Goal: Task Accomplishment & Management: Manage account settings

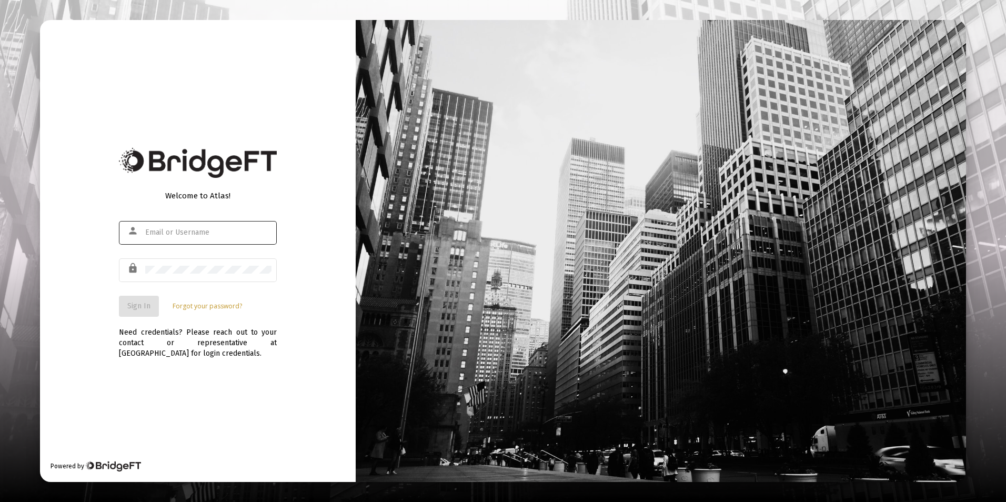
click at [240, 224] on div at bounding box center [208, 232] width 126 height 26
type input "[PERSON_NAME][EMAIL_ADDRESS][DOMAIN_NAME]"
click at [143, 306] on span "Sign In" at bounding box center [138, 305] width 23 height 9
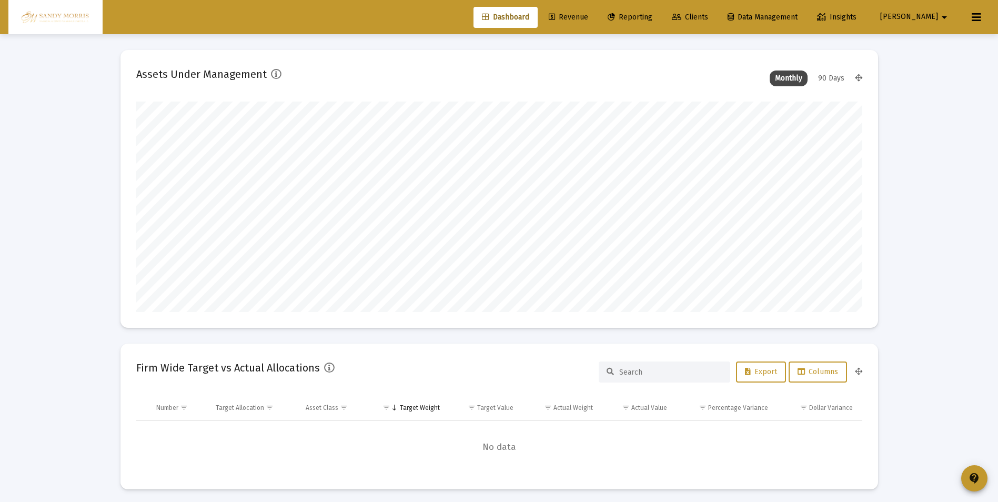
scroll to position [210, 726]
click at [975, 474] on mat-icon "contact_support" at bounding box center [974, 478] width 13 height 13
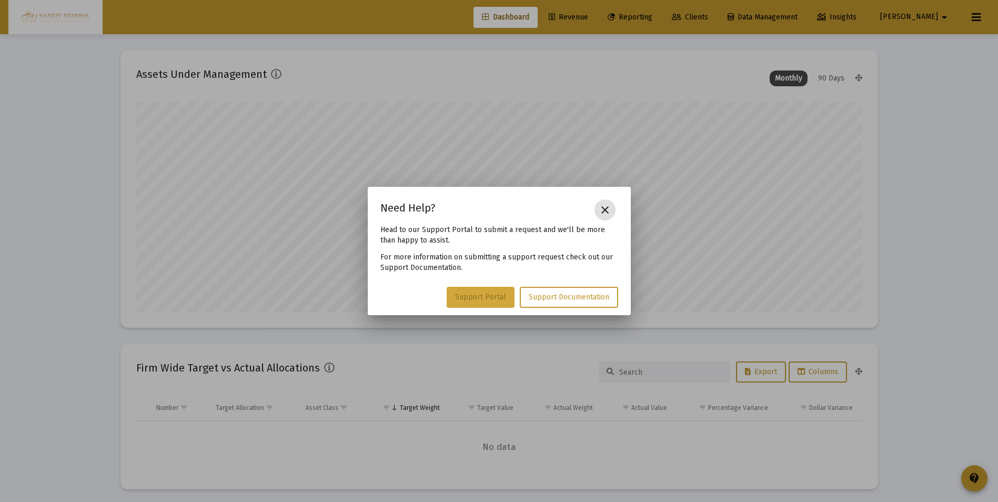
click at [487, 295] on span "Support Portal" at bounding box center [480, 296] width 51 height 9
type input "[DATE]"
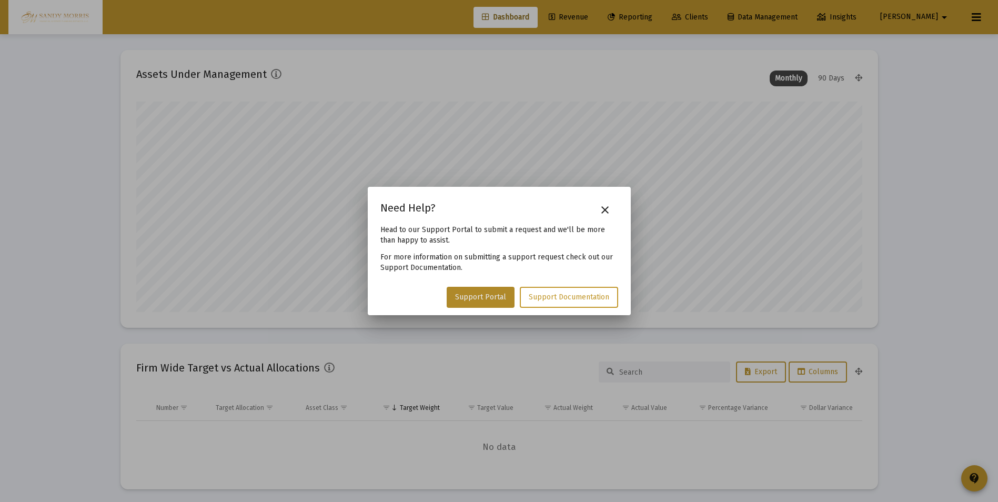
click at [608, 208] on mat-icon "close" at bounding box center [605, 210] width 13 height 13
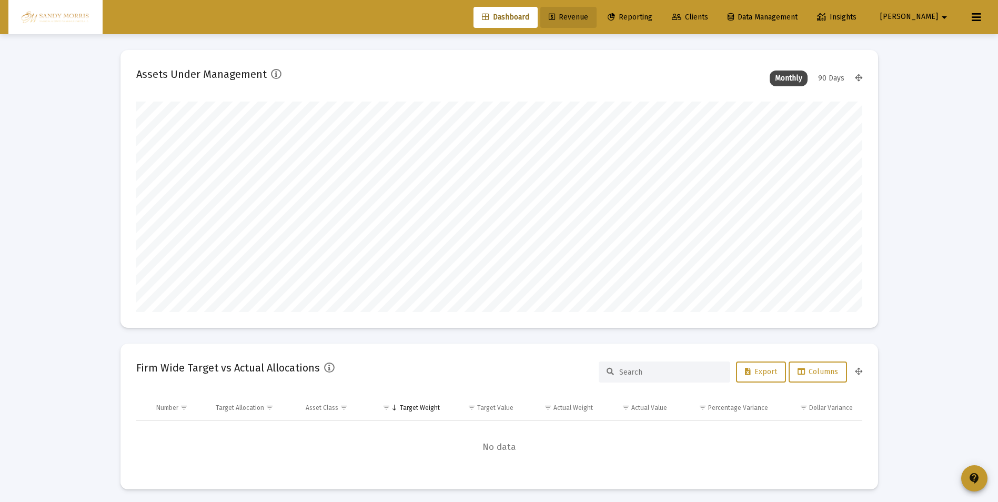
click at [588, 16] on span "Revenue" at bounding box center [568, 17] width 39 height 9
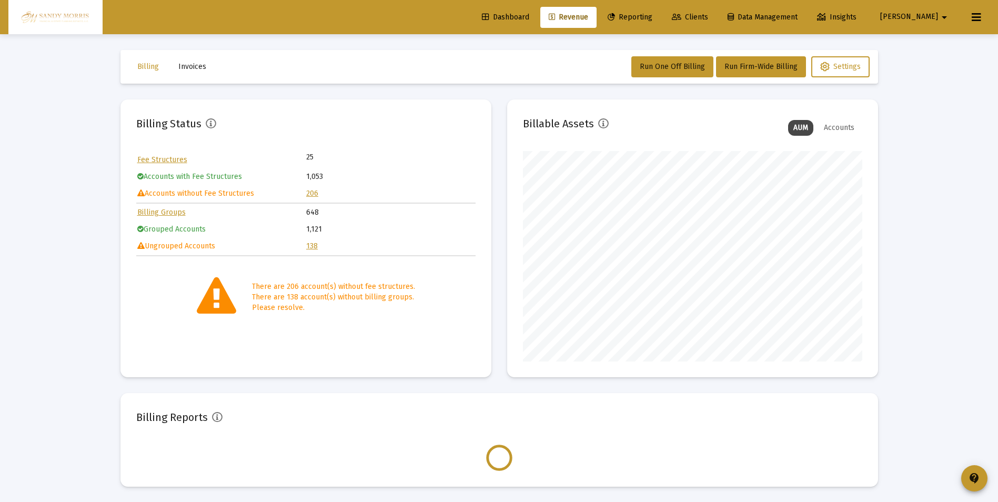
scroll to position [210, 339]
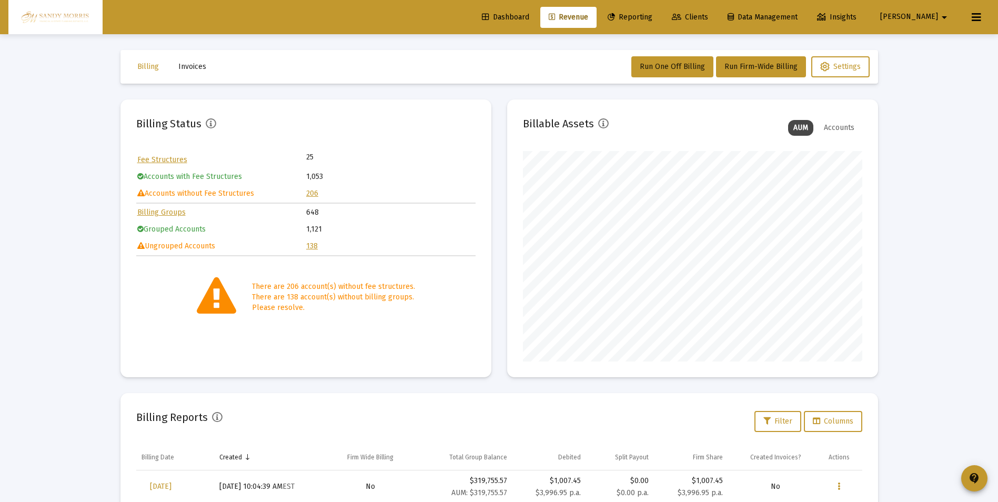
click at [529, 14] on span "Dashboard" at bounding box center [505, 17] width 47 height 9
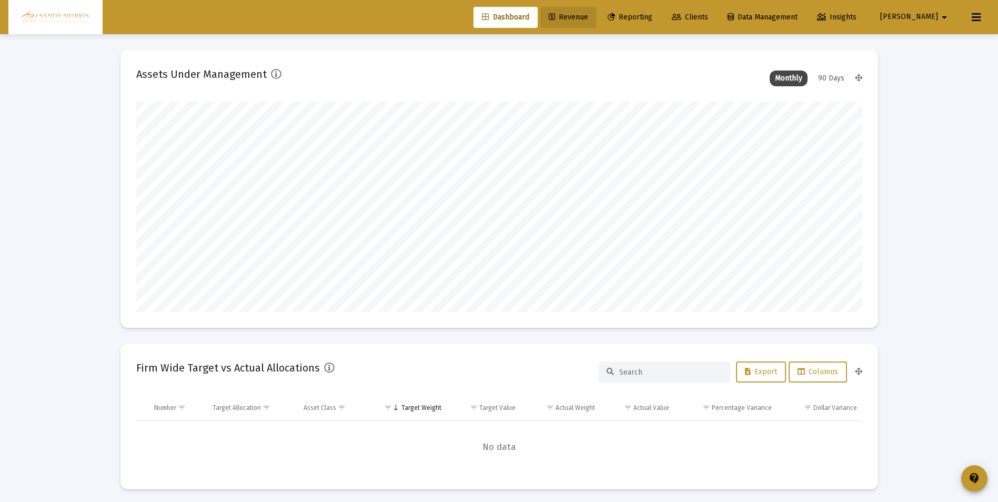
click at [588, 17] on span "Revenue" at bounding box center [568, 17] width 39 height 9
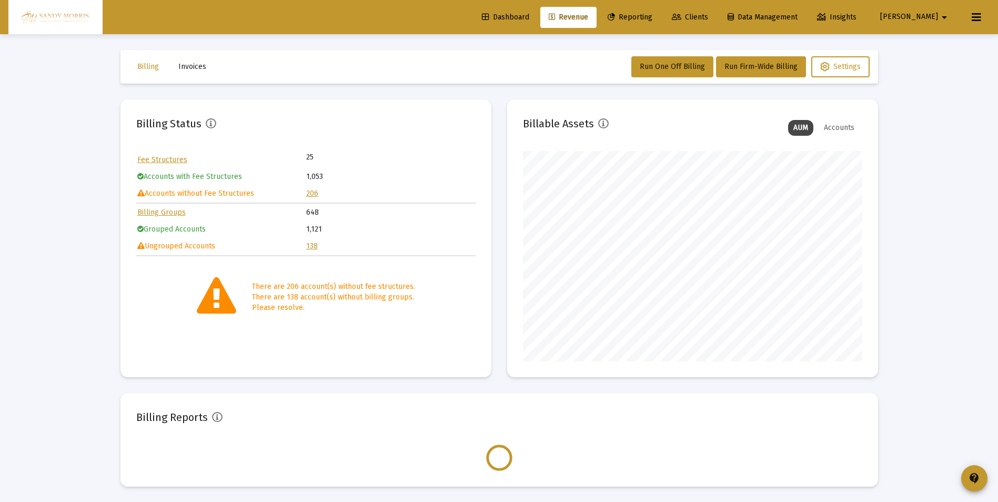
scroll to position [210, 339]
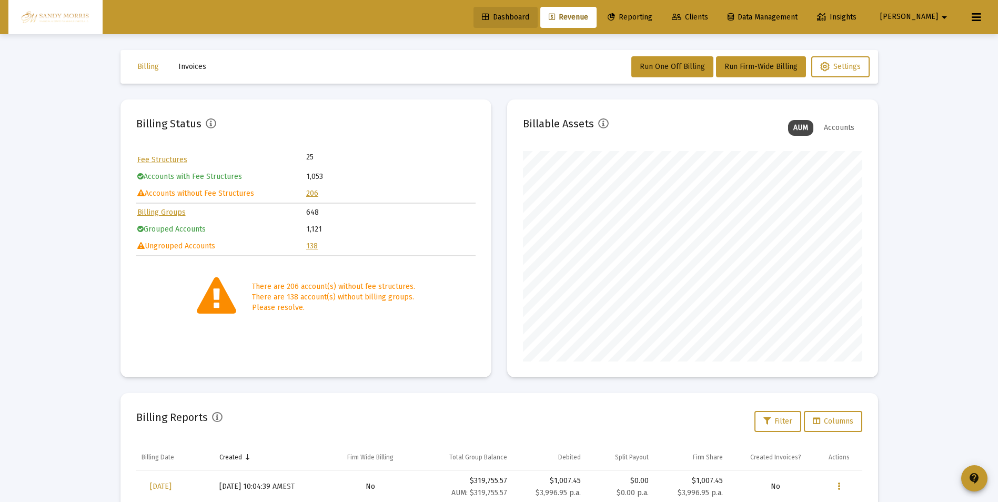
click at [529, 16] on span "Dashboard" at bounding box center [505, 17] width 47 height 9
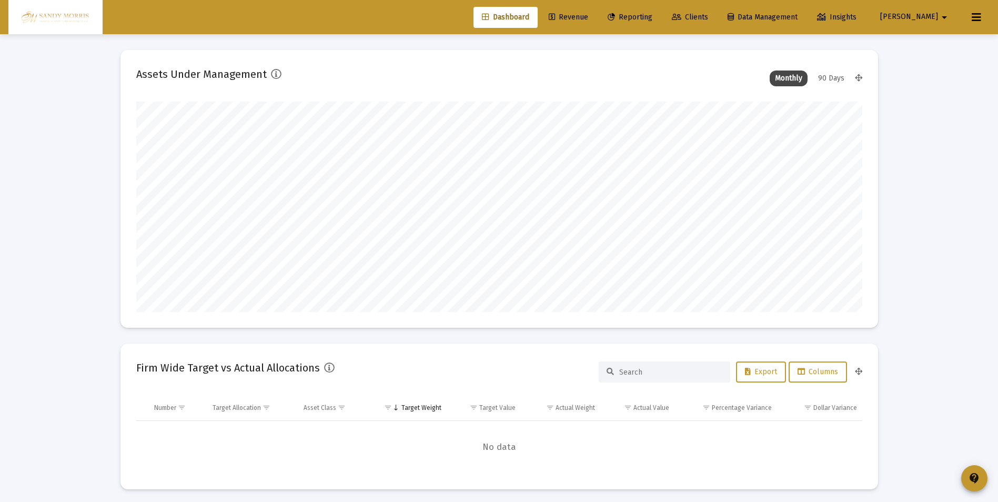
click at [946, 17] on mat-icon "arrow_drop_down" at bounding box center [944, 17] width 13 height 21
click at [940, 68] on button "Logout" at bounding box center [938, 69] width 63 height 25
